Goal: Find specific page/section: Find specific page/section

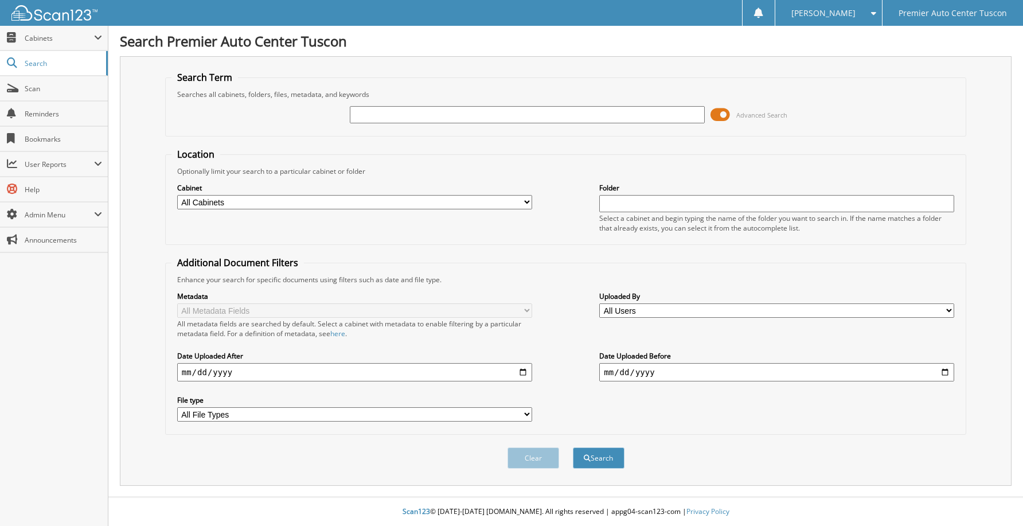
click at [399, 119] on input "text" at bounding box center [527, 114] width 355 height 17
type input "42445"
click at [573, 447] on button "Search" at bounding box center [599, 457] width 52 height 21
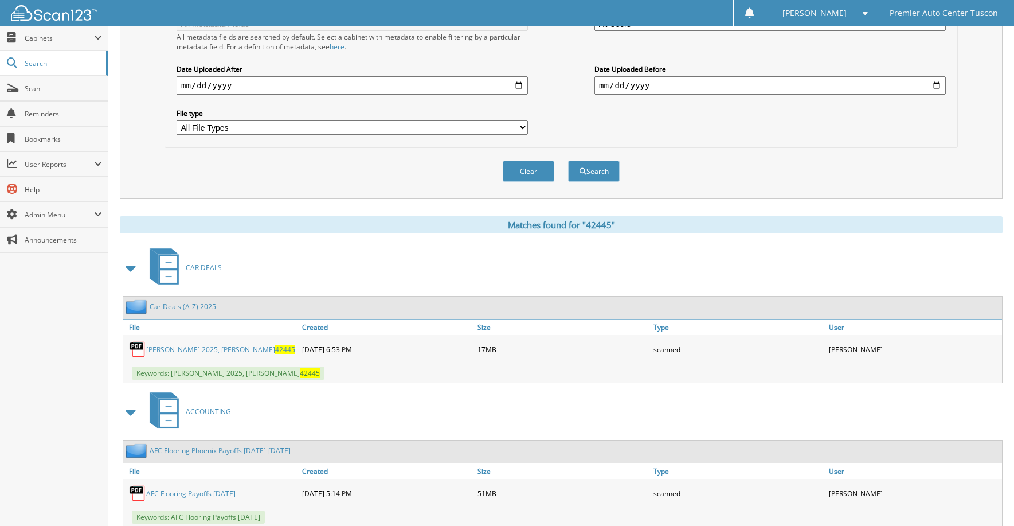
scroll to position [342, 0]
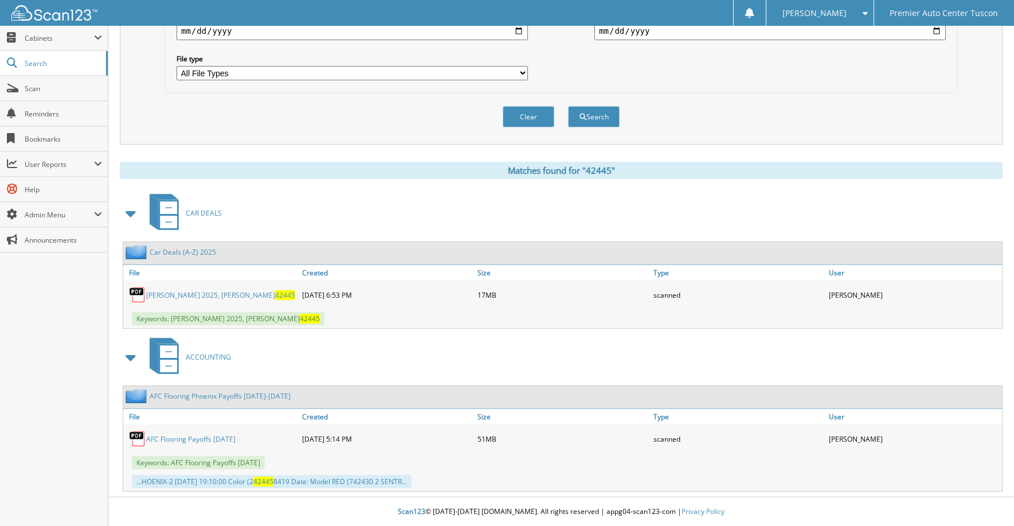
click at [180, 294] on link "Cox, Seth 2025, Wetmore 42445" at bounding box center [220, 295] width 149 height 10
drag, startPoint x: 178, startPoint y: 253, endPoint x: 234, endPoint y: 252, distance: 56.2
click at [178, 253] on link "Car Deals (A-Z) 2025" at bounding box center [183, 252] width 66 height 10
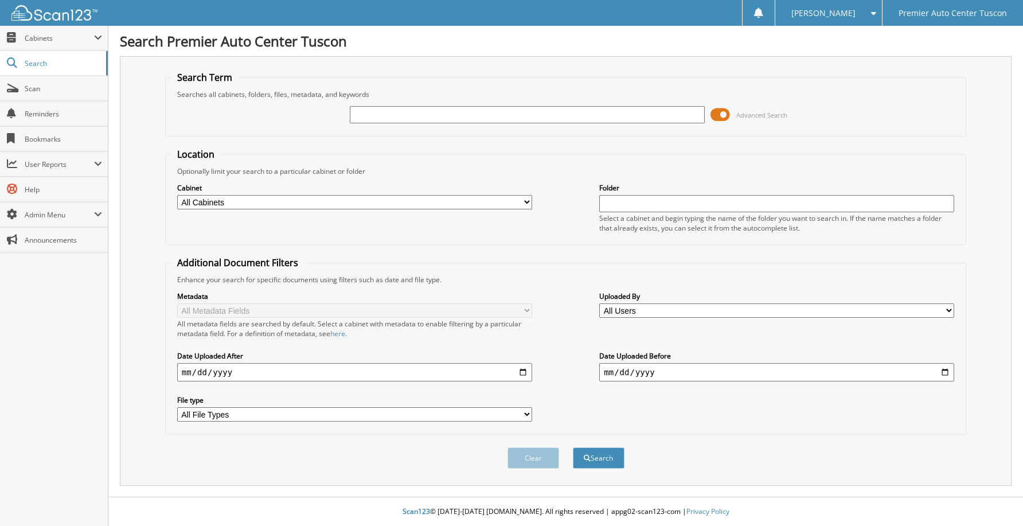
click at [516, 116] on input "text" at bounding box center [527, 114] width 355 height 17
type input "42639a"
click at [573, 447] on button "Search" at bounding box center [599, 457] width 52 height 21
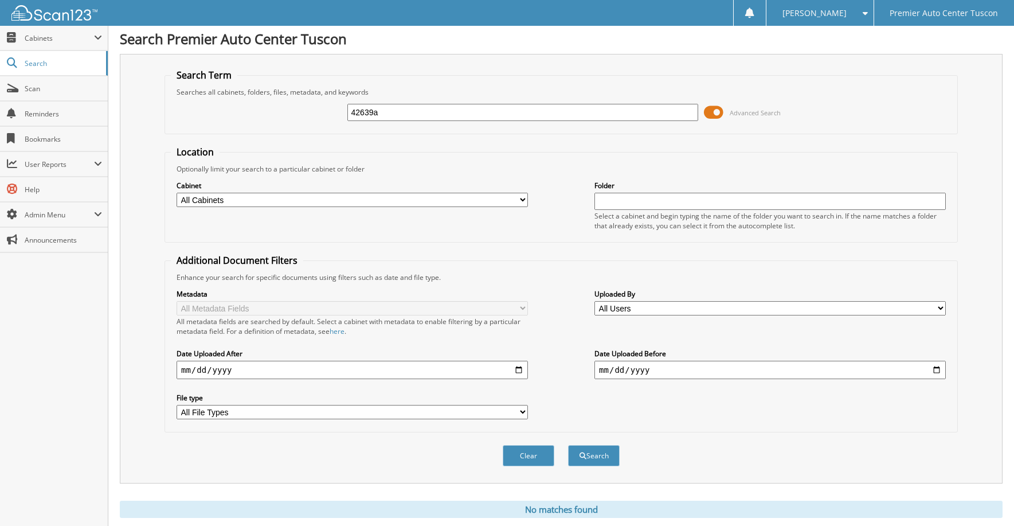
scroll to position [35, 0]
